Goal: Register for event/course

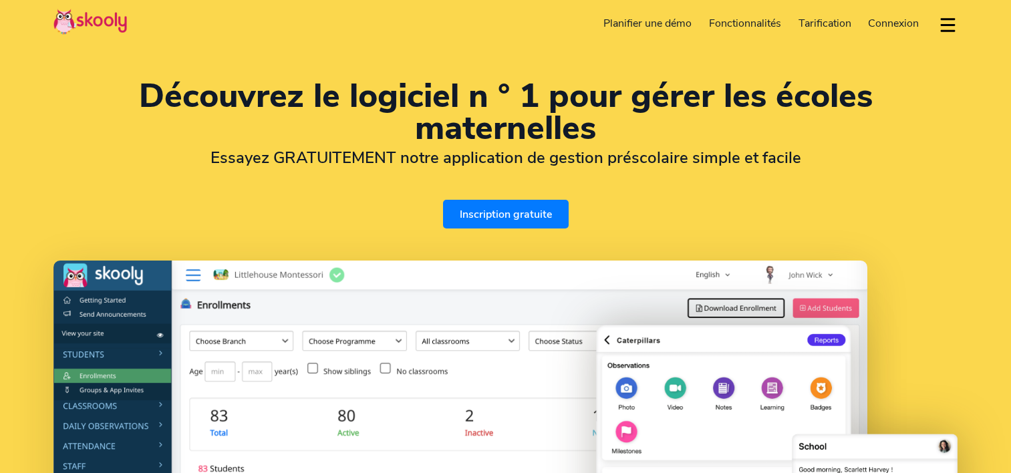
select select "fr"
select select "221"
select select "[GEOGRAPHIC_DATA]"
select select "[GEOGRAPHIC_DATA]/[GEOGRAPHIC_DATA]"
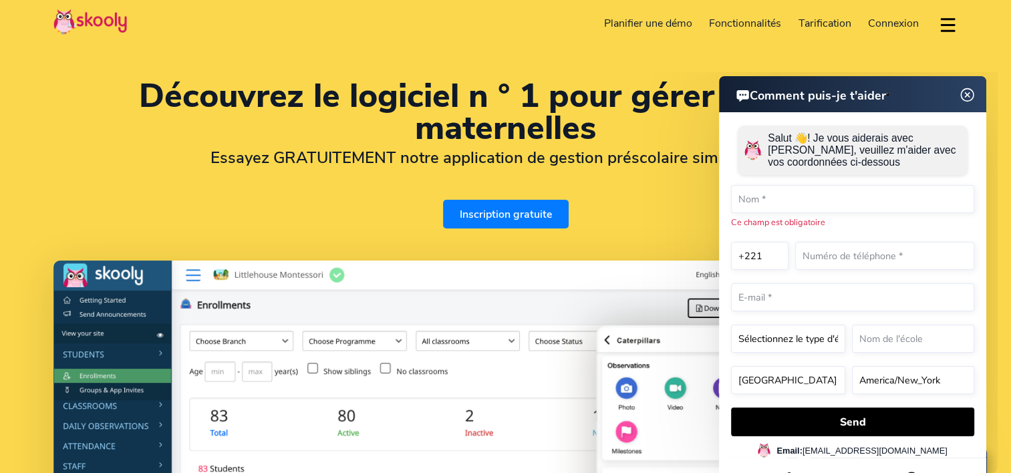
click at [966, 92] on img at bounding box center [967, 95] width 25 height 17
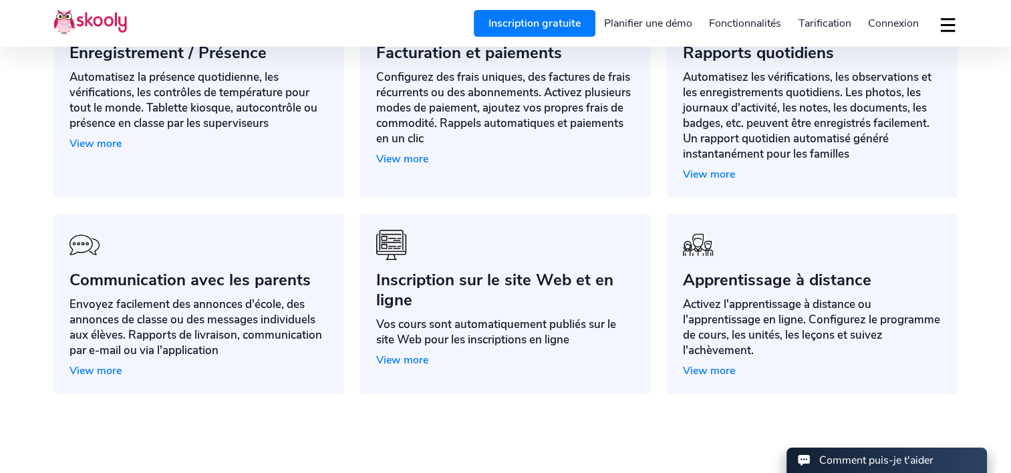
scroll to position [1211, 0]
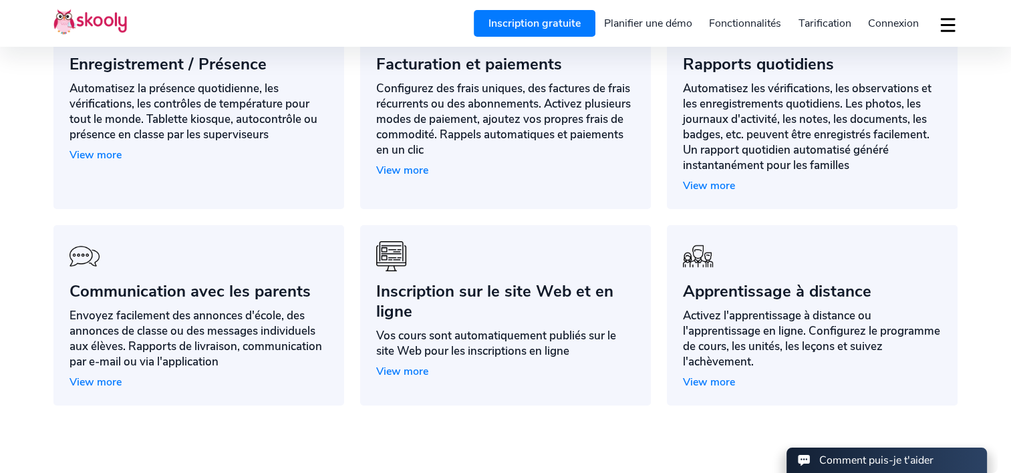
click at [419, 373] on span "View more" at bounding box center [402, 371] width 52 height 15
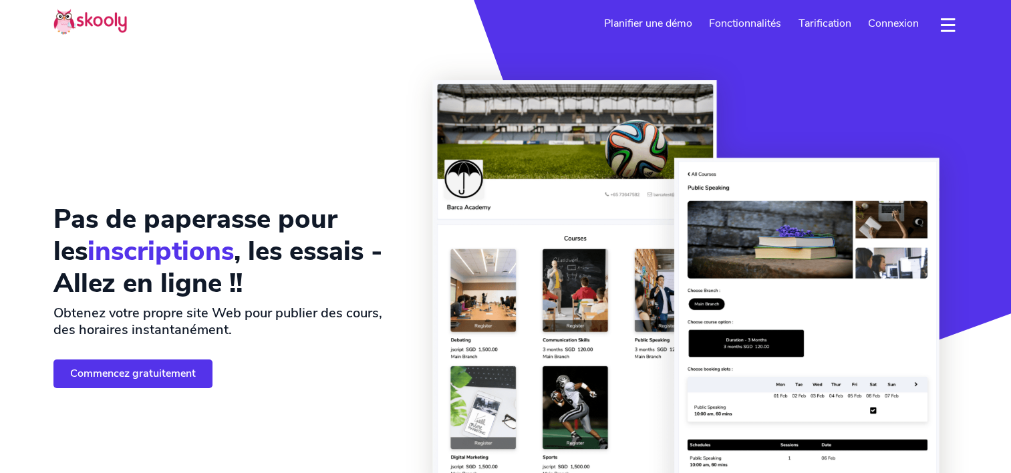
select select "fr"
select select "221"
select select "Senegal"
select select "Africa/Dakar"
click at [835, 27] on span "Tarification" at bounding box center [824, 23] width 53 height 15
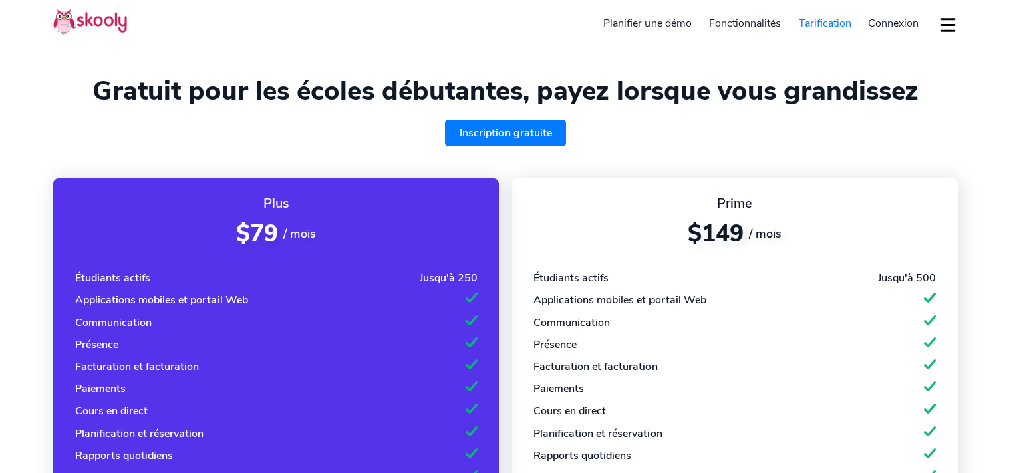
select select "fr"
select select "221"
select select "[GEOGRAPHIC_DATA]"
select select "[GEOGRAPHIC_DATA]/[GEOGRAPHIC_DATA]"
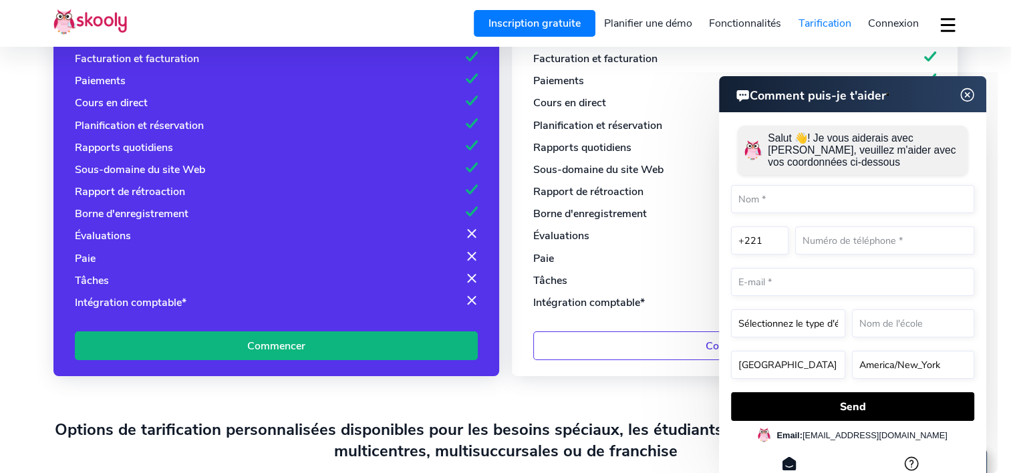
scroll to position [294, 0]
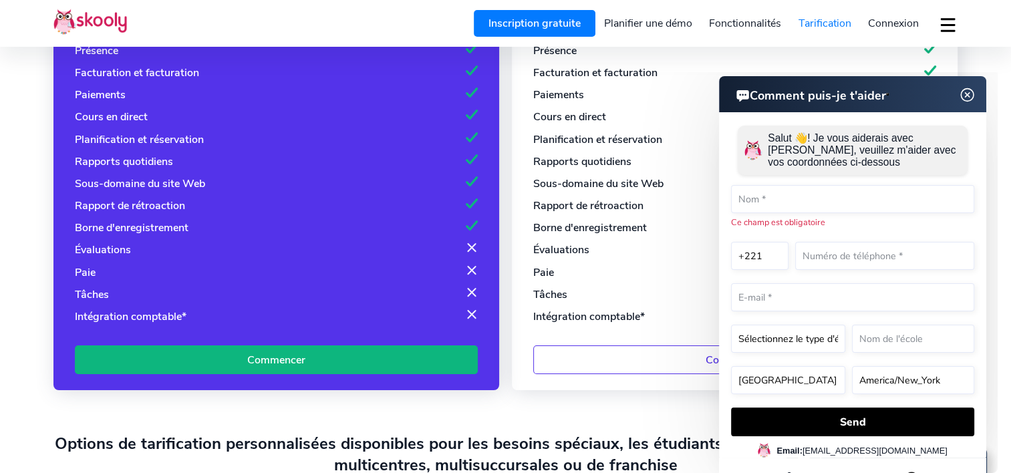
click at [971, 94] on img at bounding box center [967, 95] width 25 height 17
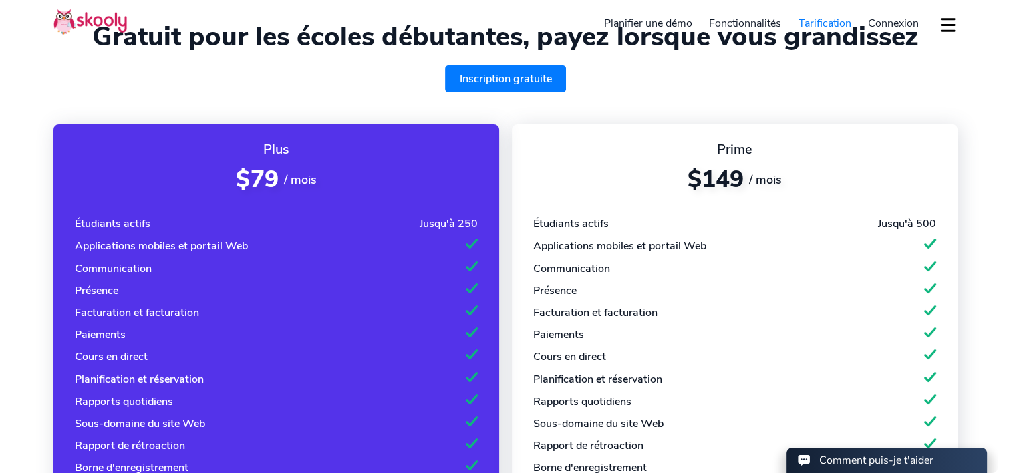
scroll to position [0, 0]
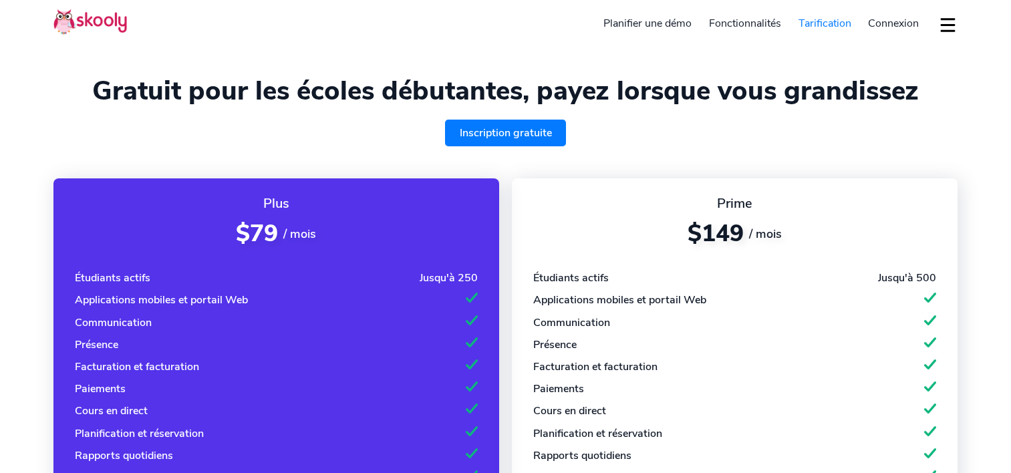
select select "fr"
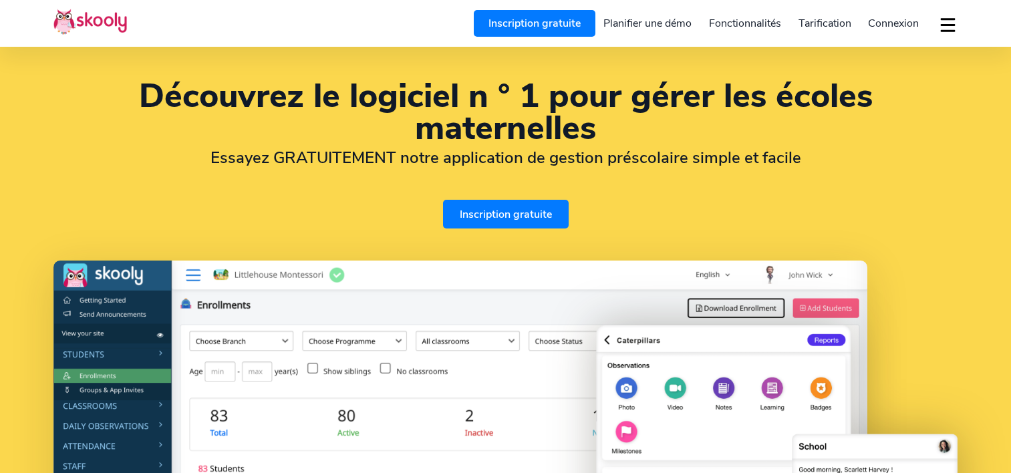
select select "fr"
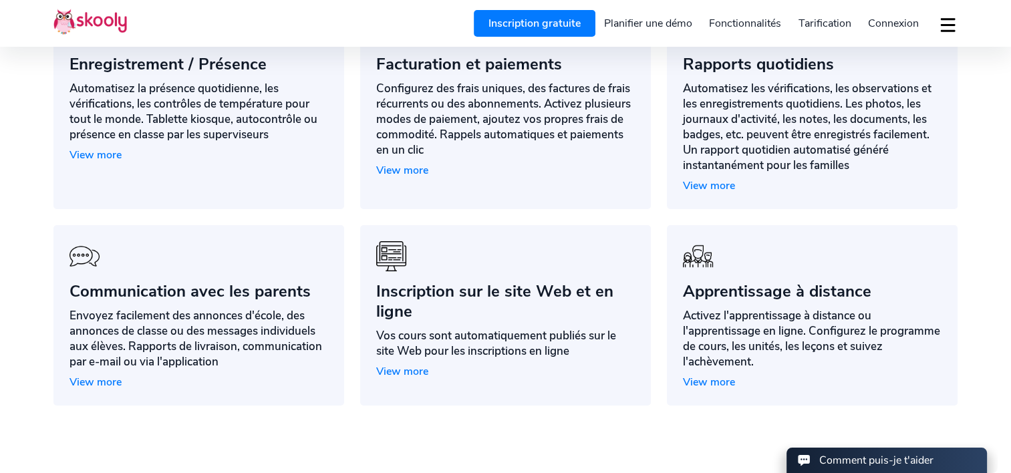
select select "221"
select select "[GEOGRAPHIC_DATA]"
select select "[GEOGRAPHIC_DATA]/[GEOGRAPHIC_DATA]"
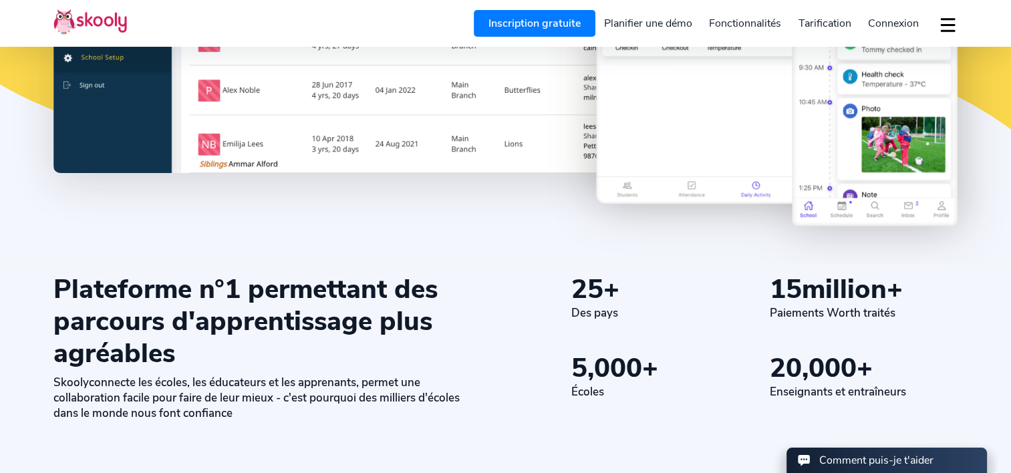
scroll to position [534, 0]
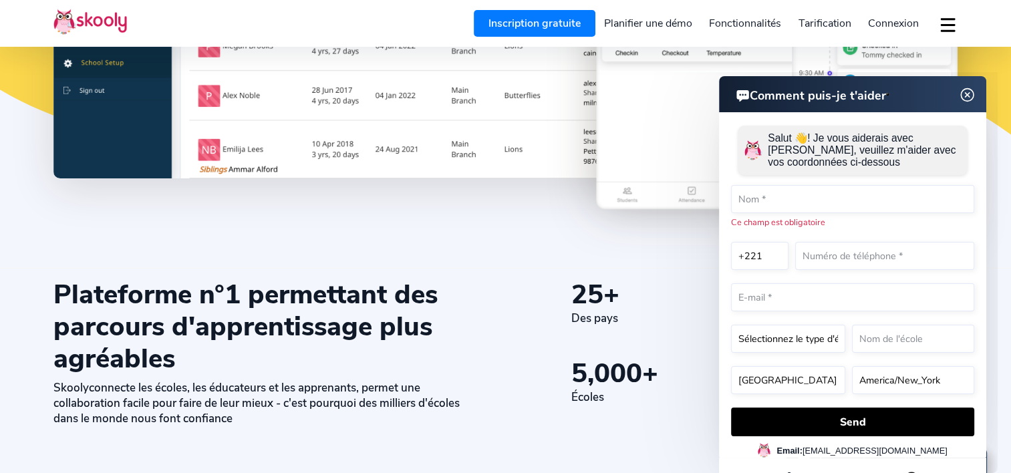
click at [519, 216] on icon at bounding box center [506, 163] width 1012 height 209
click at [960, 92] on img at bounding box center [967, 95] width 25 height 17
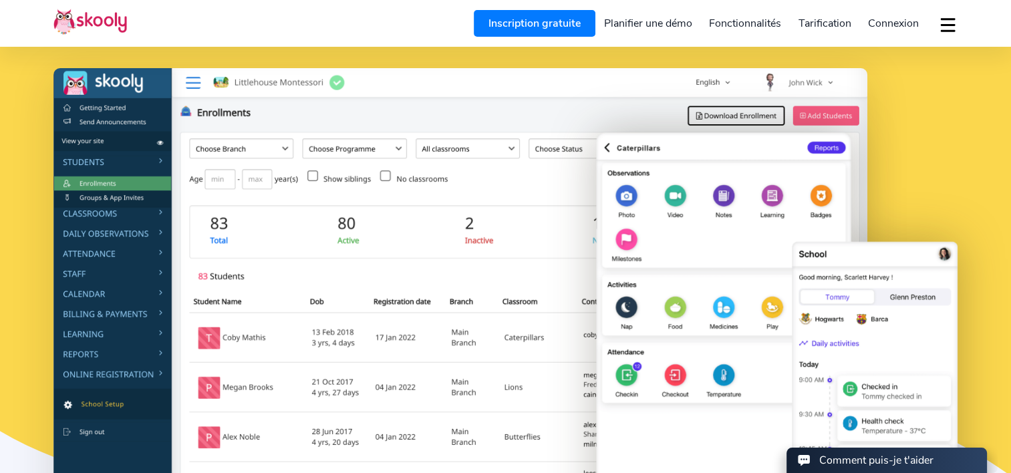
scroll to position [198, 0]
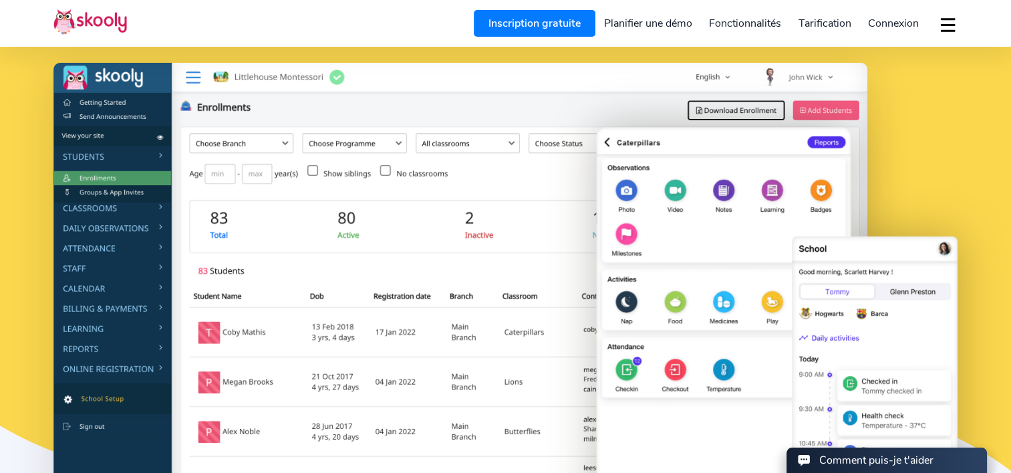
click at [894, 23] on span "Connexion" at bounding box center [893, 23] width 51 height 15
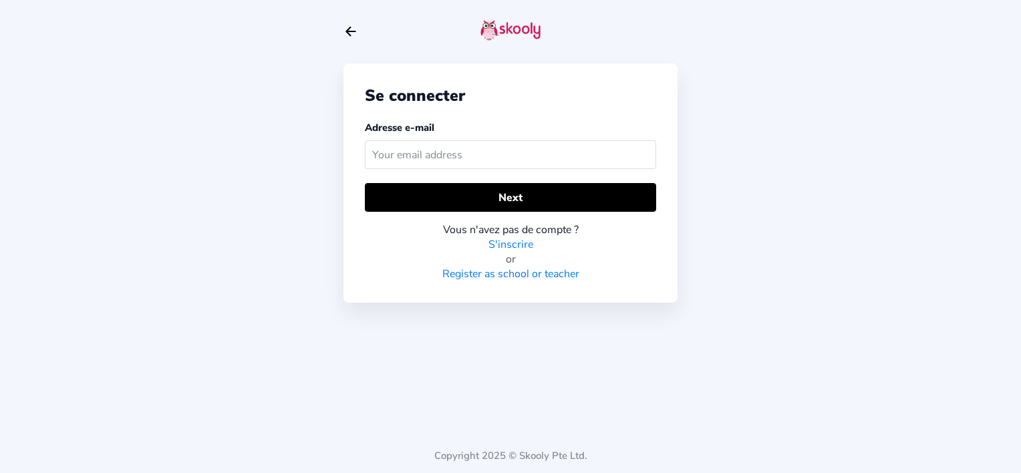
click at [515, 239] on link "S'inscrire" at bounding box center [510, 244] width 45 height 15
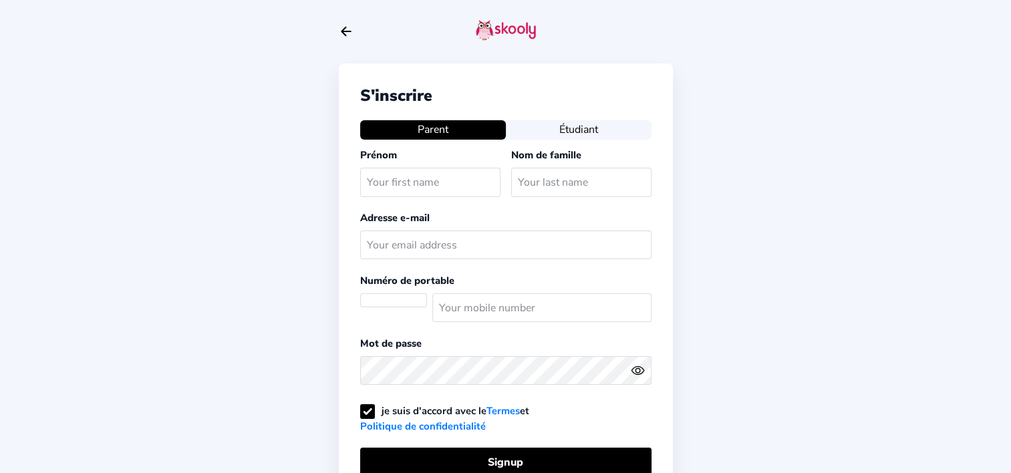
click at [425, 191] on input "text" at bounding box center [430, 182] width 140 height 29
select select "SN"
type input "[PERSON_NAME]"
type input "[EMAIL_ADDRESS][DOMAIN_NAME]"
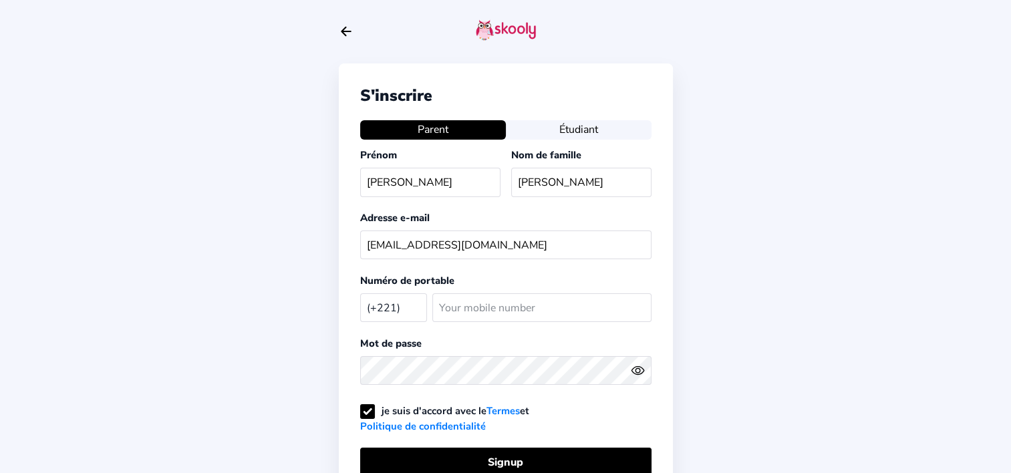
select select
type input "656724617"
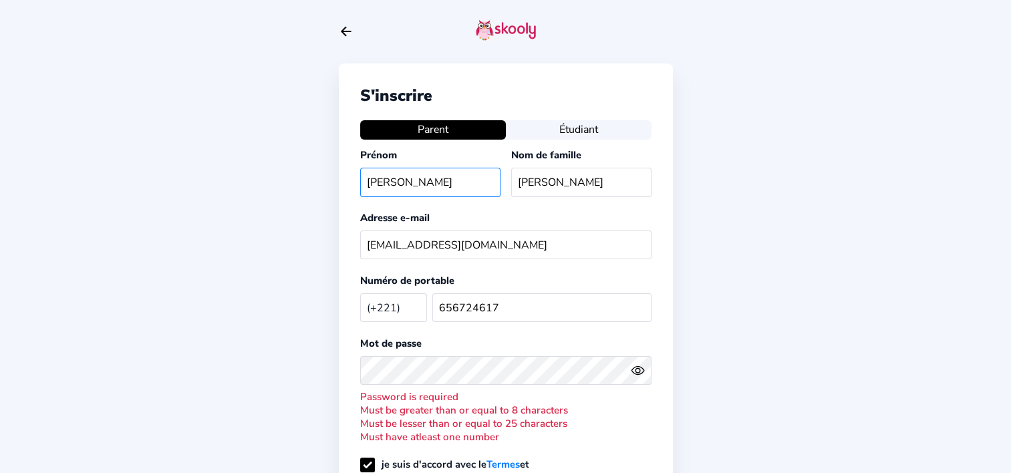
type input "Aissatou"
click at [519, 382] on div at bounding box center [505, 370] width 291 height 39
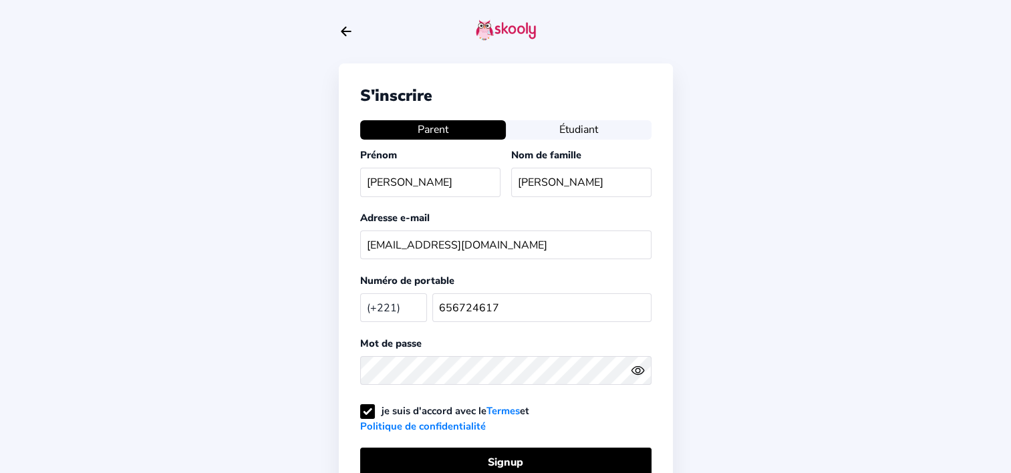
click at [641, 370] on icon "eye outline" at bounding box center [637, 371] width 12 height 8
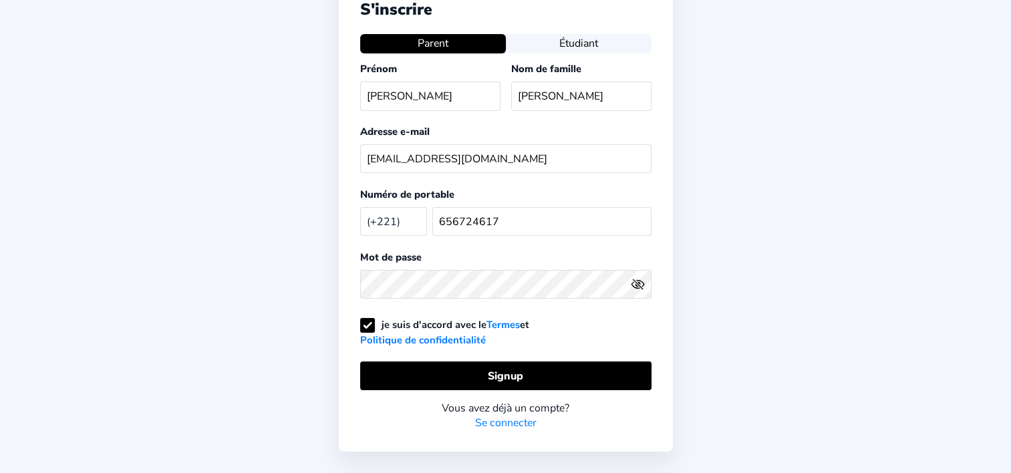
scroll to position [88, 0]
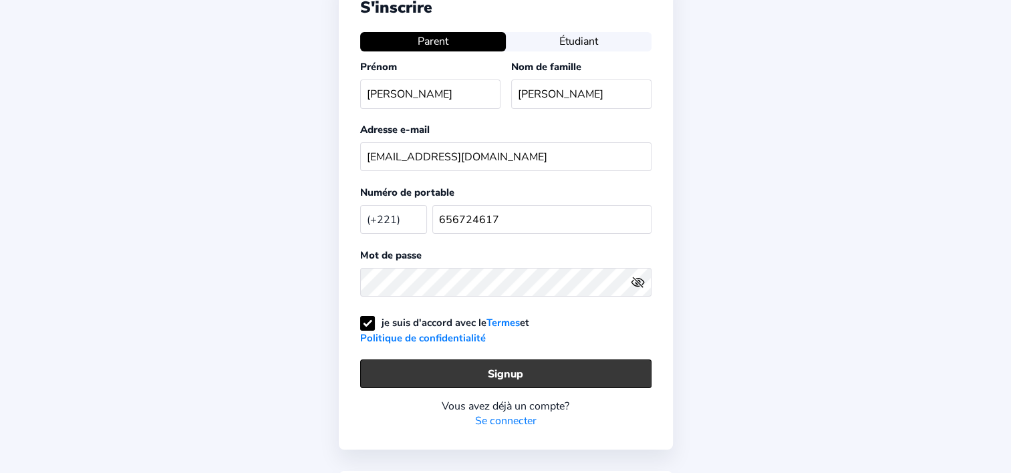
click at [515, 363] on button "Signup" at bounding box center [505, 373] width 291 height 29
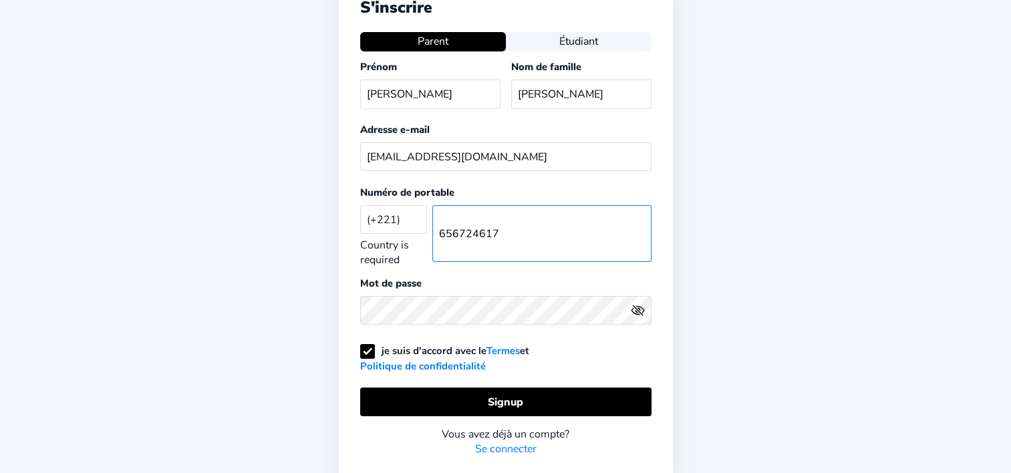
drag, startPoint x: 537, startPoint y: 241, endPoint x: 424, endPoint y: 233, distance: 113.9
click at [424, 233] on div "(+221) Afghanistan (+93) Albania (+355) Algeria (+213) AmericanSamoa (+1684) An…" at bounding box center [505, 233] width 291 height 67
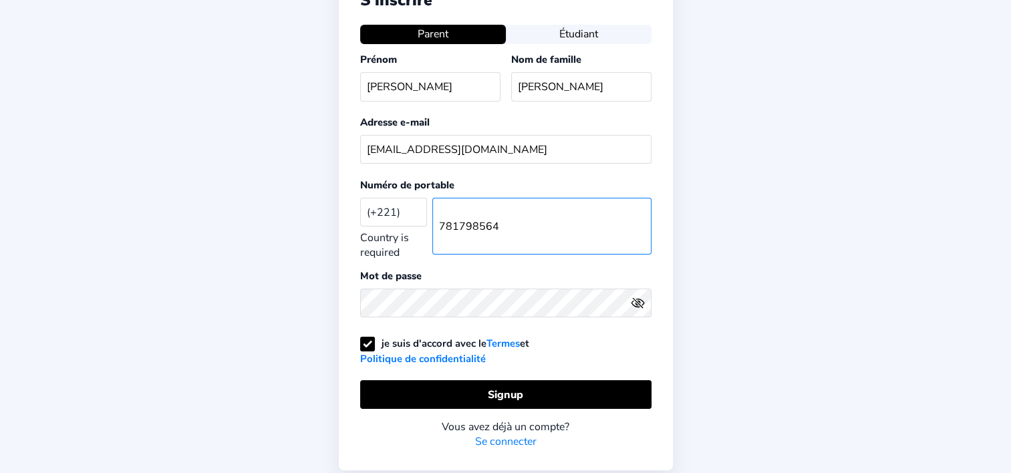
scroll to position [96, 0]
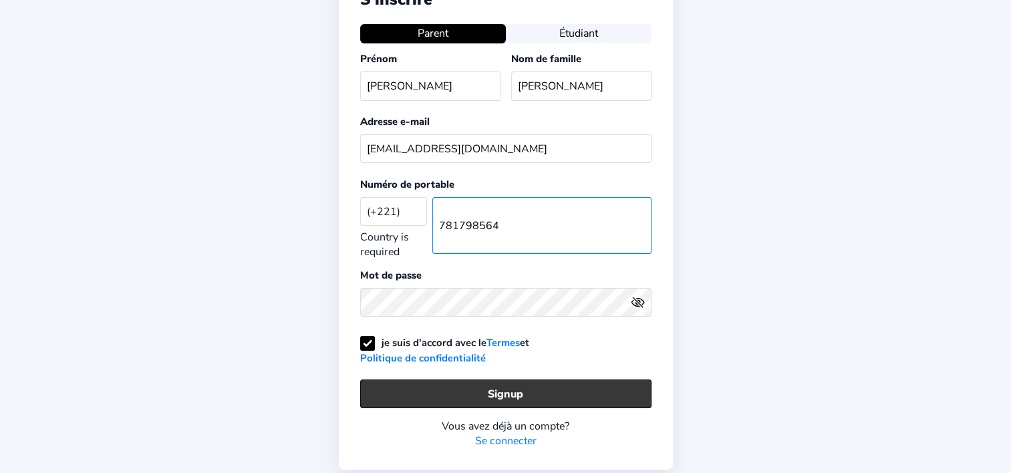
type input "781798564"
click at [523, 388] on button "Signup" at bounding box center [505, 394] width 291 height 29
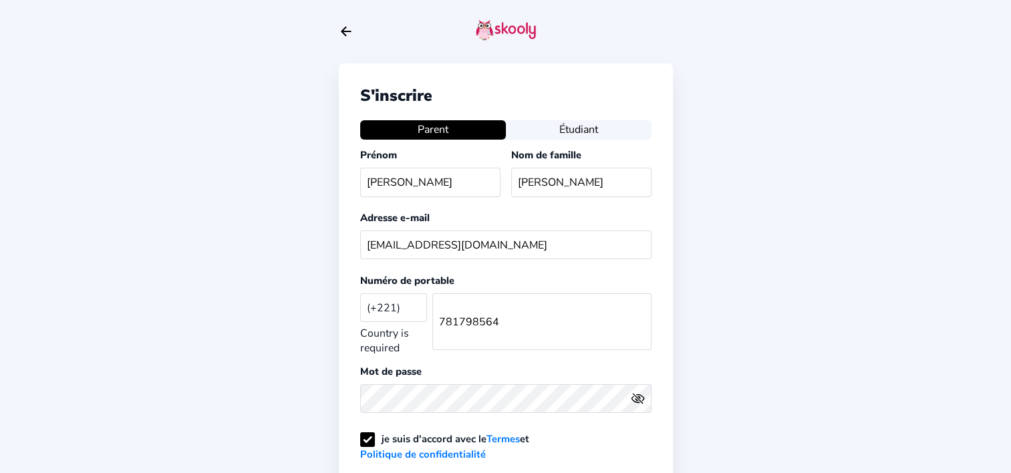
scroll to position [206, 0]
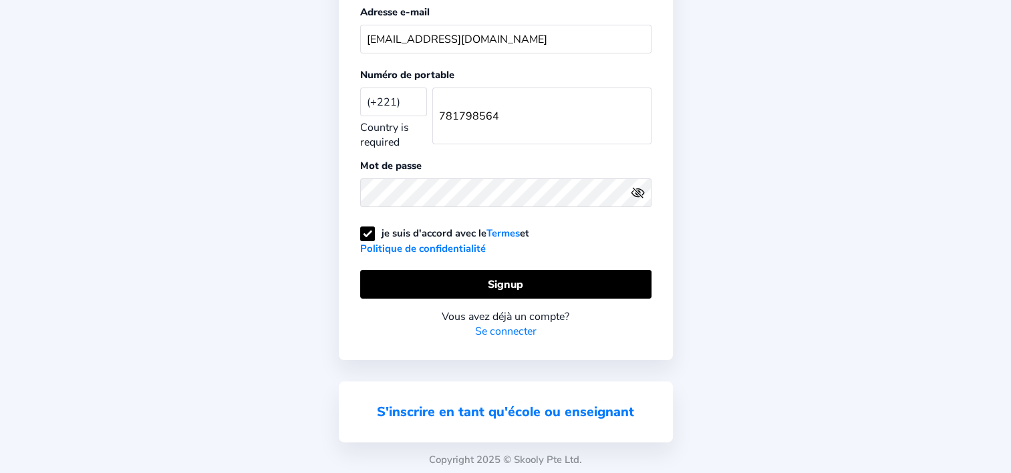
click at [559, 406] on link "S'inscrire en tant qu'école ou enseignant" at bounding box center [505, 412] width 257 height 18
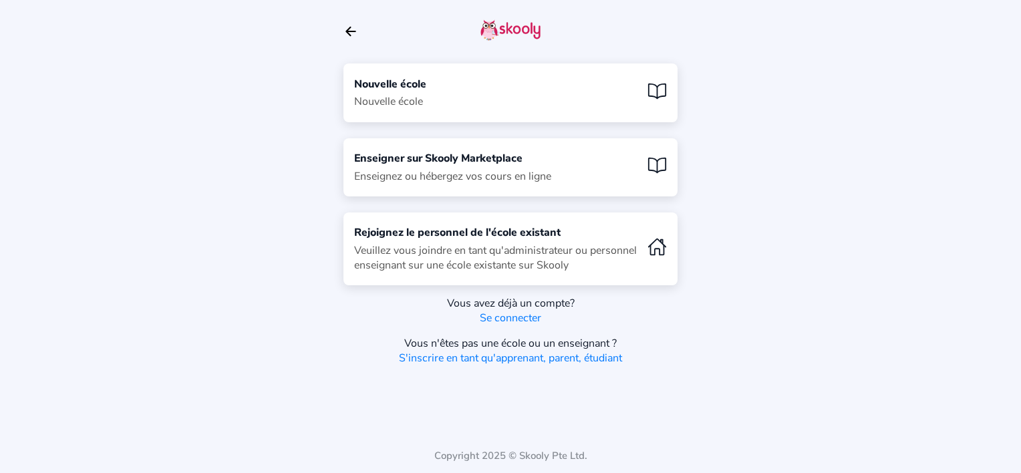
click at [662, 94] on icon "Book" at bounding box center [656, 91] width 19 height 19
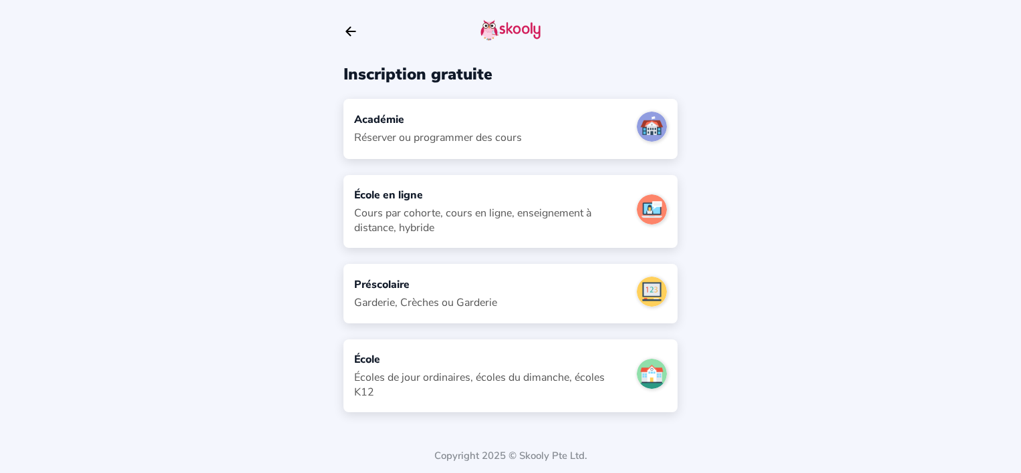
click at [660, 294] on img at bounding box center [652, 292] width 30 height 30
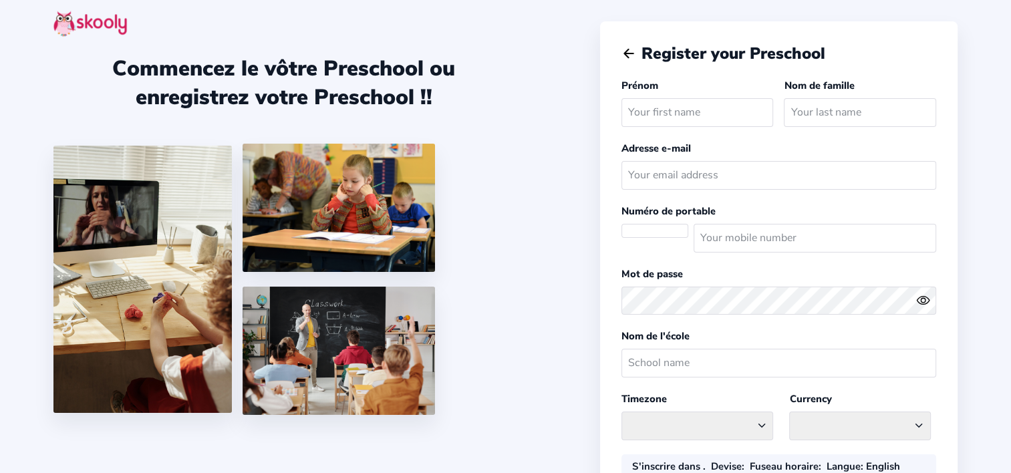
select select
select select "[GEOGRAPHIC_DATA]/[GEOGRAPHIC_DATA]"
select select "XOF CFA"
select select "SN"
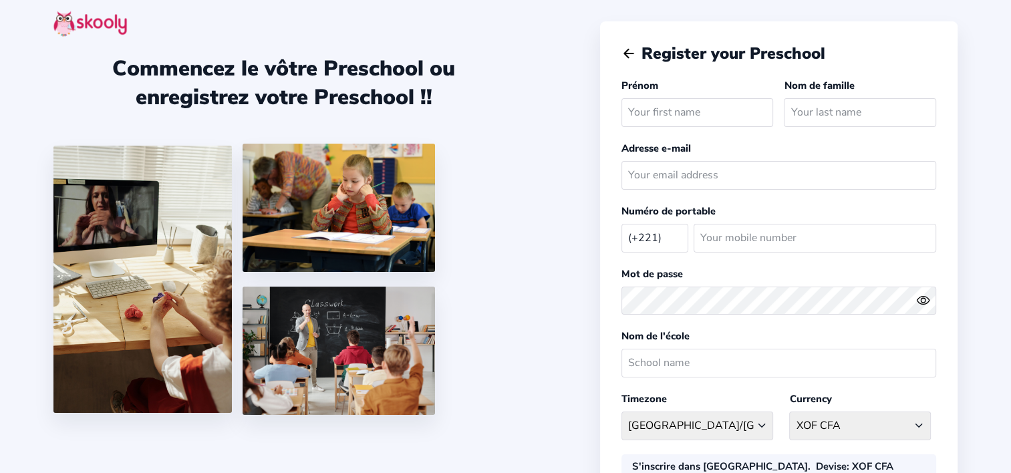
click at [749, 109] on input "text" at bounding box center [697, 112] width 152 height 29
type input "AISSATOU"
type input "DIAGNE"
type input "aissatoudi@hotmail.fr"
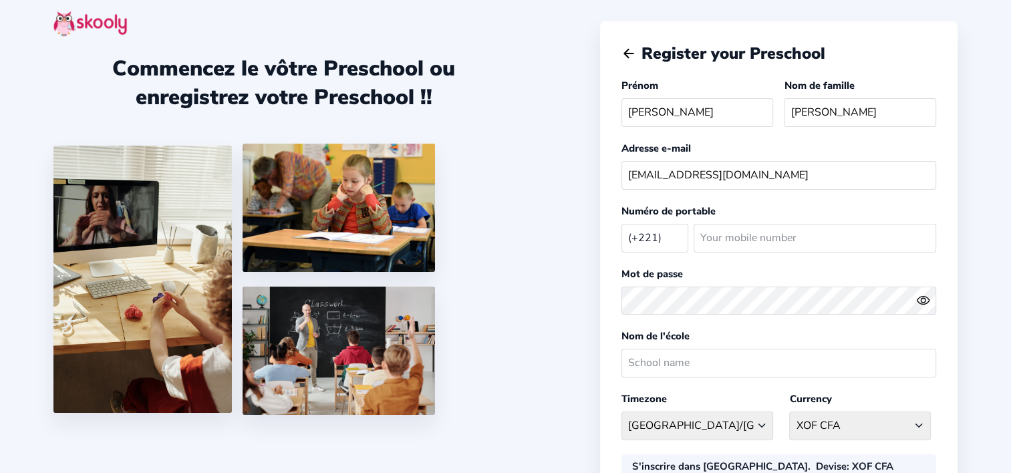
select select "FR"
type input "656724617"
select select "Europe/[GEOGRAPHIC_DATA]"
select select "EUR €"
drag, startPoint x: 666, startPoint y: 237, endPoint x: 655, endPoint y: 238, distance: 10.7
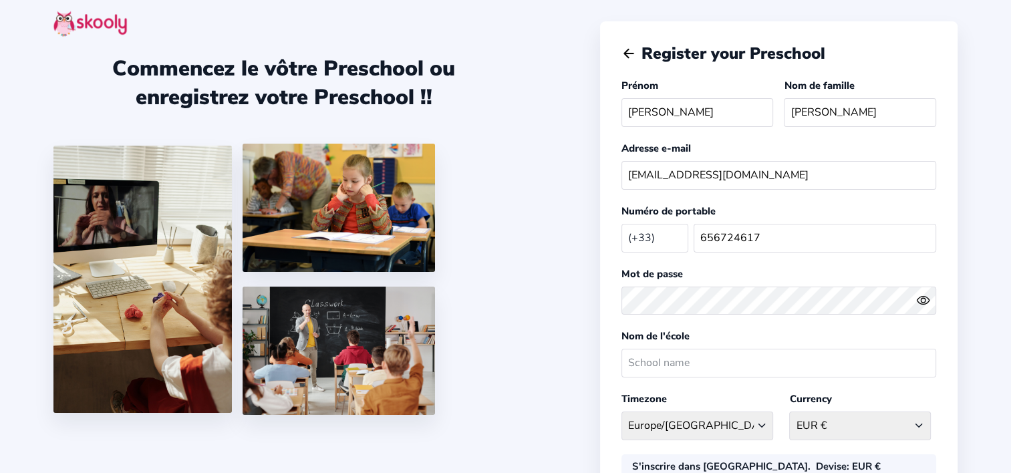
click at [655, 238] on select "Afghanistan (+93) Albania (+355) Algeria (+213) AmericanSamoa (+1684) Andorra (…" at bounding box center [654, 237] width 67 height 27
select select "SN"
click at [621, 224] on select "Afghanistan (+93) Albania (+355) Algeria (+213) AmericanSamoa (+1684) Andorra (…" at bounding box center [654, 237] width 67 height 27
select select "Africa/Dakar"
select select "XOF CFA"
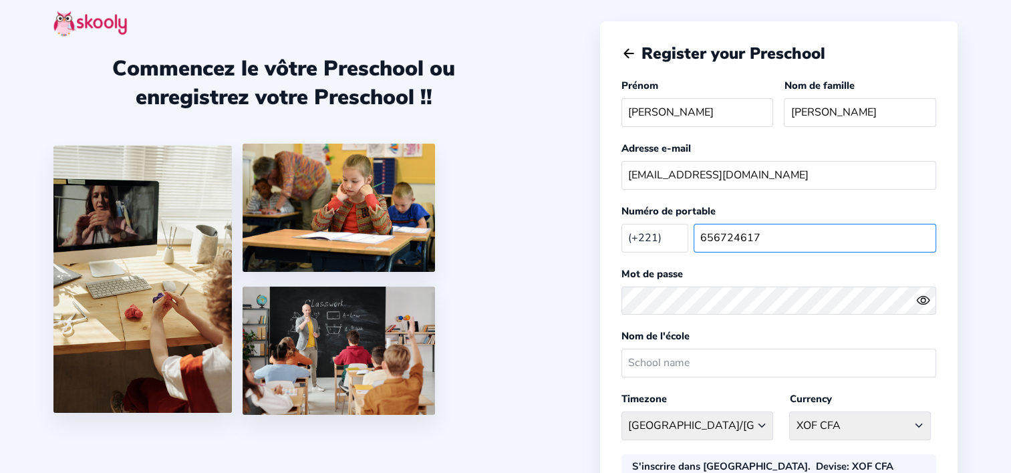
drag, startPoint x: 780, startPoint y: 235, endPoint x: 657, endPoint y: 240, distance: 123.0
click at [657, 240] on div "(+221) Afghanistan (+93) Albania (+355) Algeria (+213) AmericanSamoa (+1684) An…" at bounding box center [778, 237] width 315 height 39
type input "781798564"
click at [923, 294] on icon "Eye" at bounding box center [923, 300] width 14 height 14
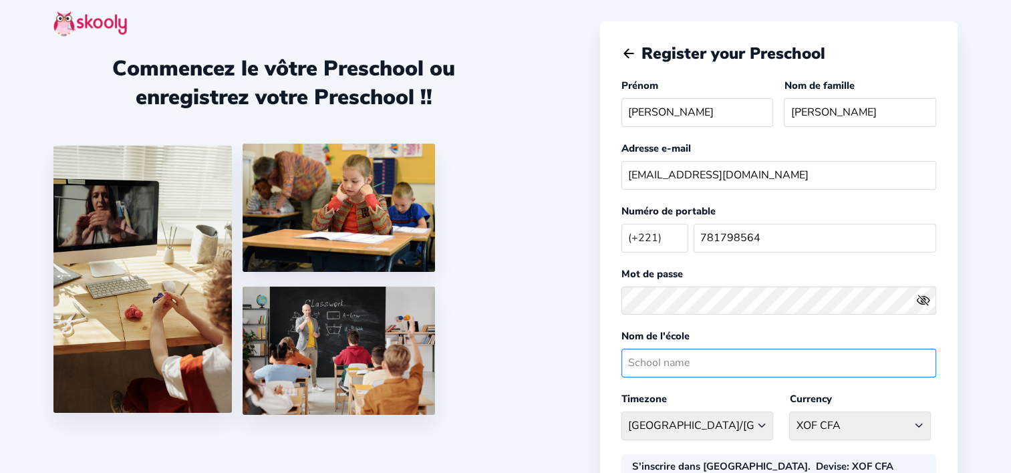
click at [819, 359] on input "text" at bounding box center [778, 363] width 315 height 29
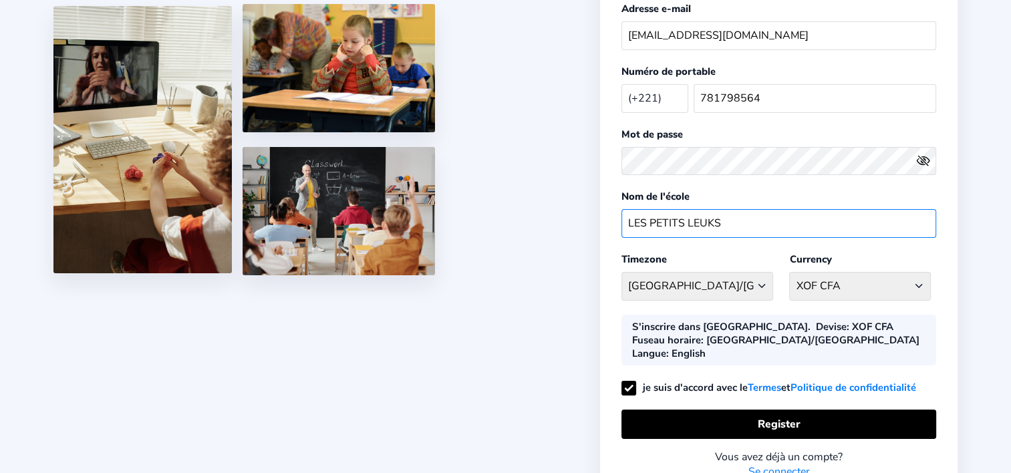
scroll to position [142, 0]
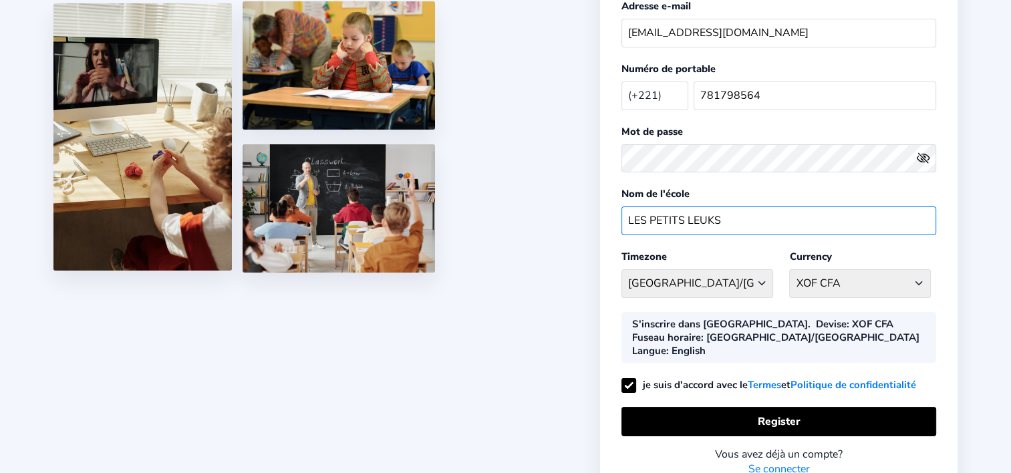
type input "LES PETITS LEUKS"
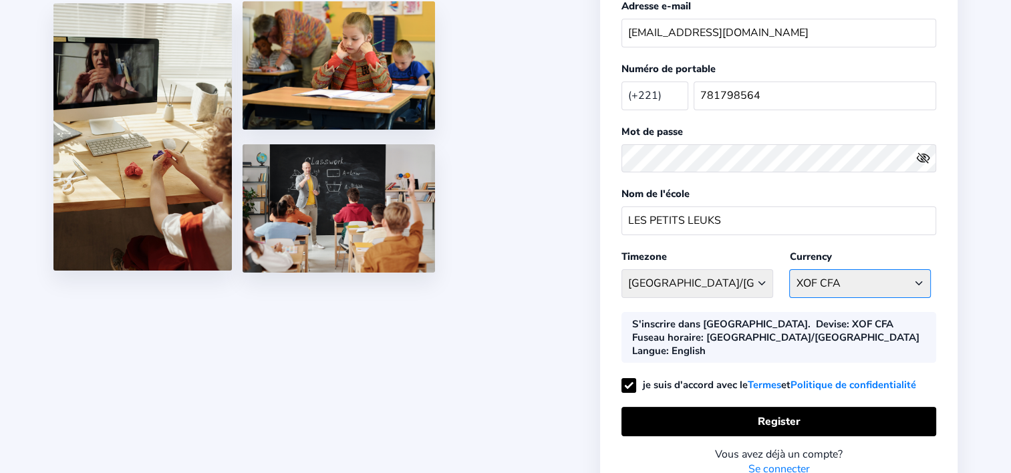
click at [925, 275] on select "XOF CFA Afghanistan AFN - ؋. Albania ALL - L Algeria DZD - دج AmericanSamoa USD…" at bounding box center [860, 283] width 142 height 29
click at [952, 331] on div "Register your Preschool Prénom AISSATOU Nom de famille DIAGNE Adresse e-mail ai…" at bounding box center [778, 188] width 357 height 619
click at [853, 333] on div "S'inscrire dans Senegal. Devise : XOF CFA Fuseau horaire : Africa/Dakar Langue …" at bounding box center [778, 337] width 315 height 51
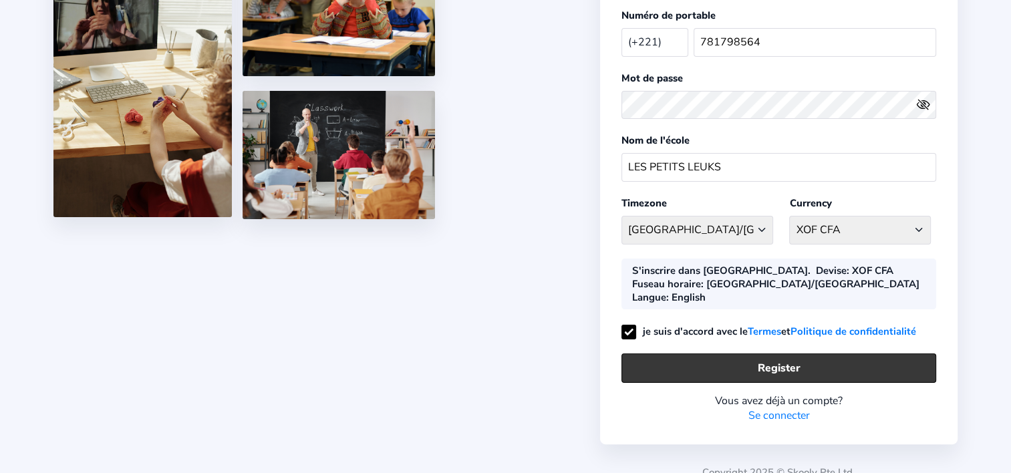
click at [879, 353] on button "Register" at bounding box center [778, 367] width 315 height 29
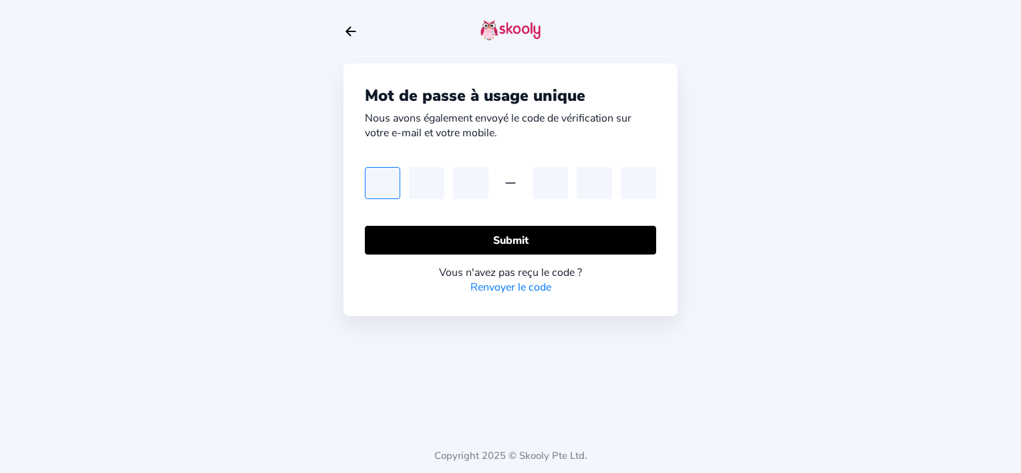
click at [379, 177] on input "text" at bounding box center [382, 183] width 35 height 32
paste input "4"
type input "4"
type input "3"
type input "7"
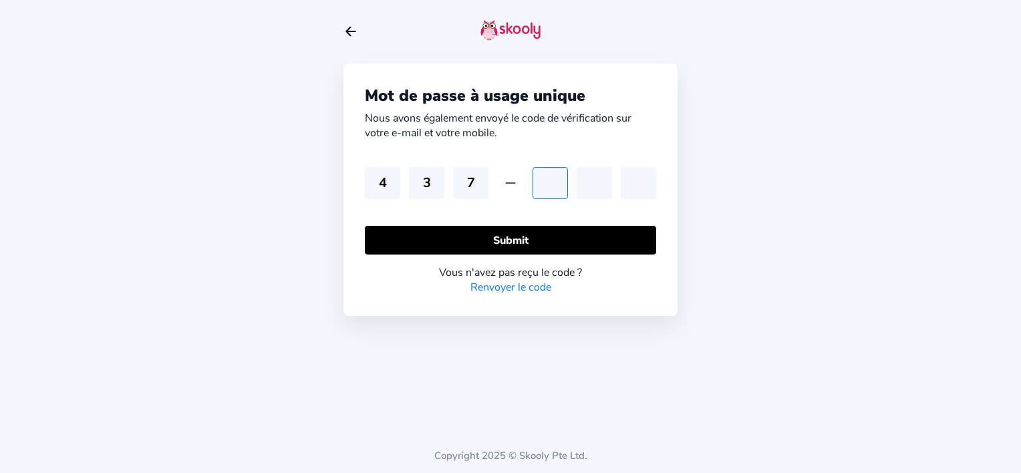
type input "3"
type input "5"
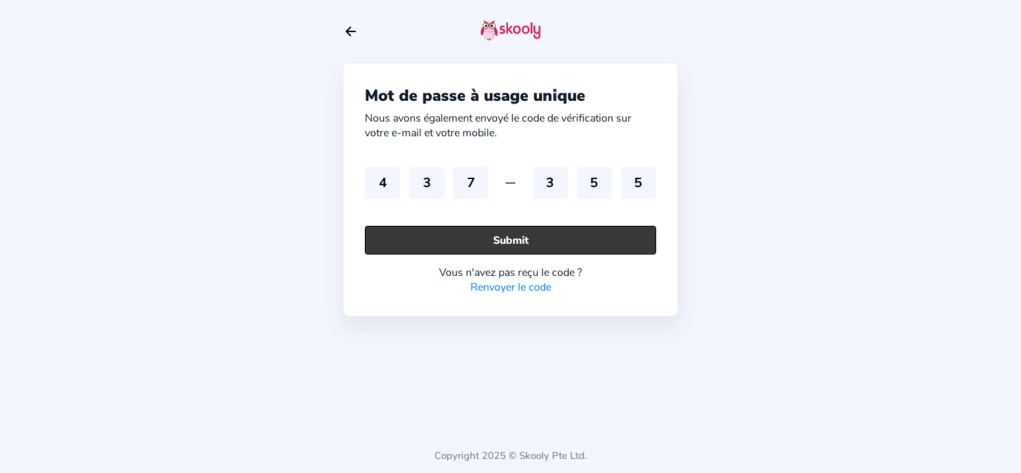
click at [510, 240] on button "Submit" at bounding box center [510, 240] width 291 height 29
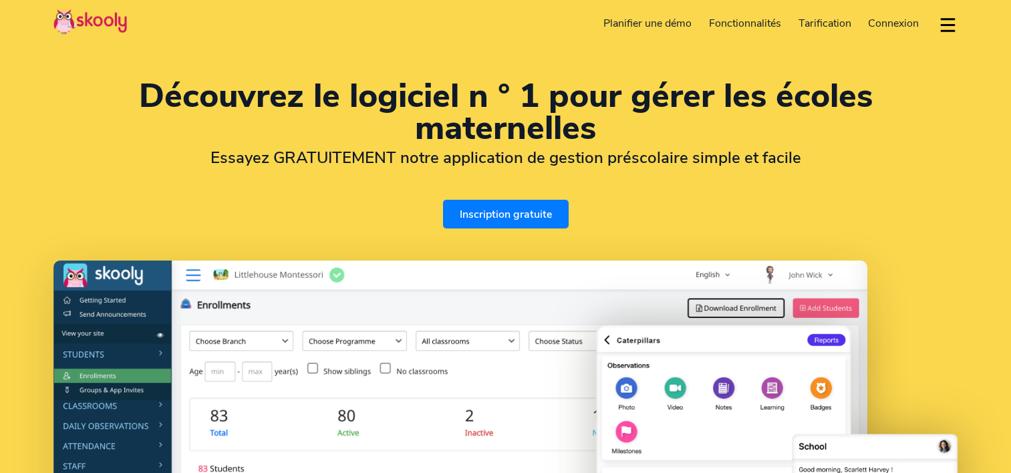
select select "fr"
click at [894, 21] on span "Connexion" at bounding box center [893, 23] width 51 height 15
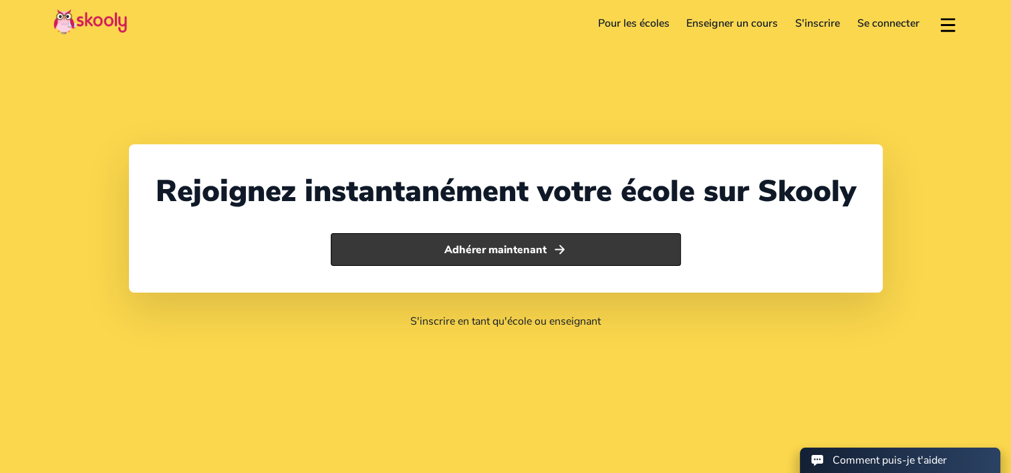
click at [510, 257] on button "Adhérer maintenant" at bounding box center [506, 249] width 350 height 33
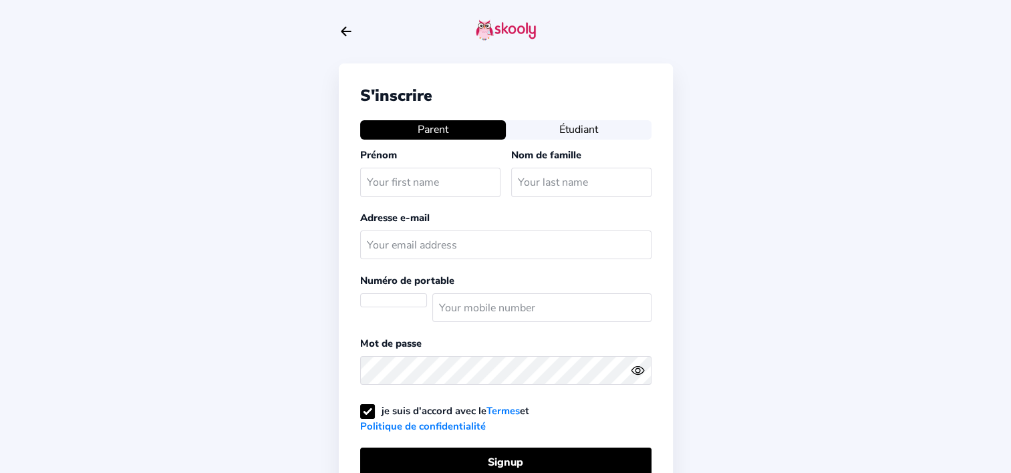
select select "SN"
